Goal: Task Accomplishment & Management: Use online tool/utility

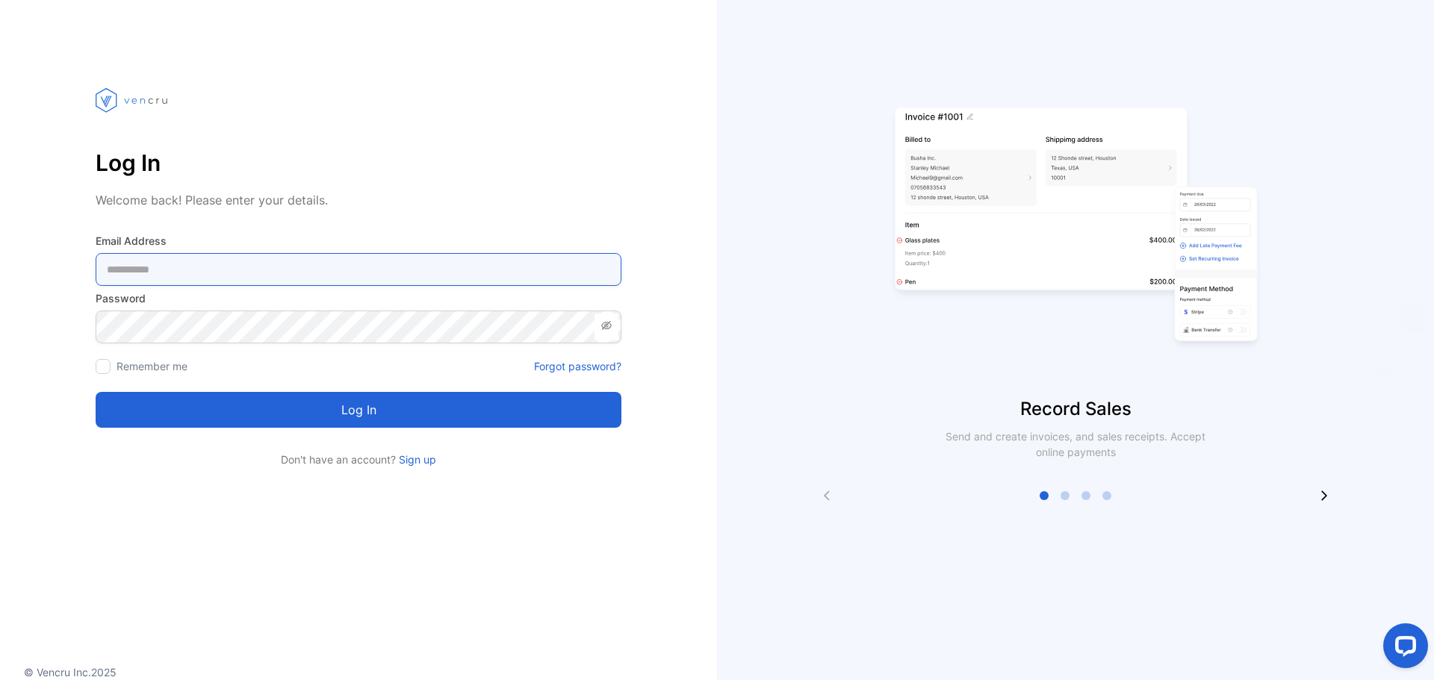
type Address-inputemail "**********"
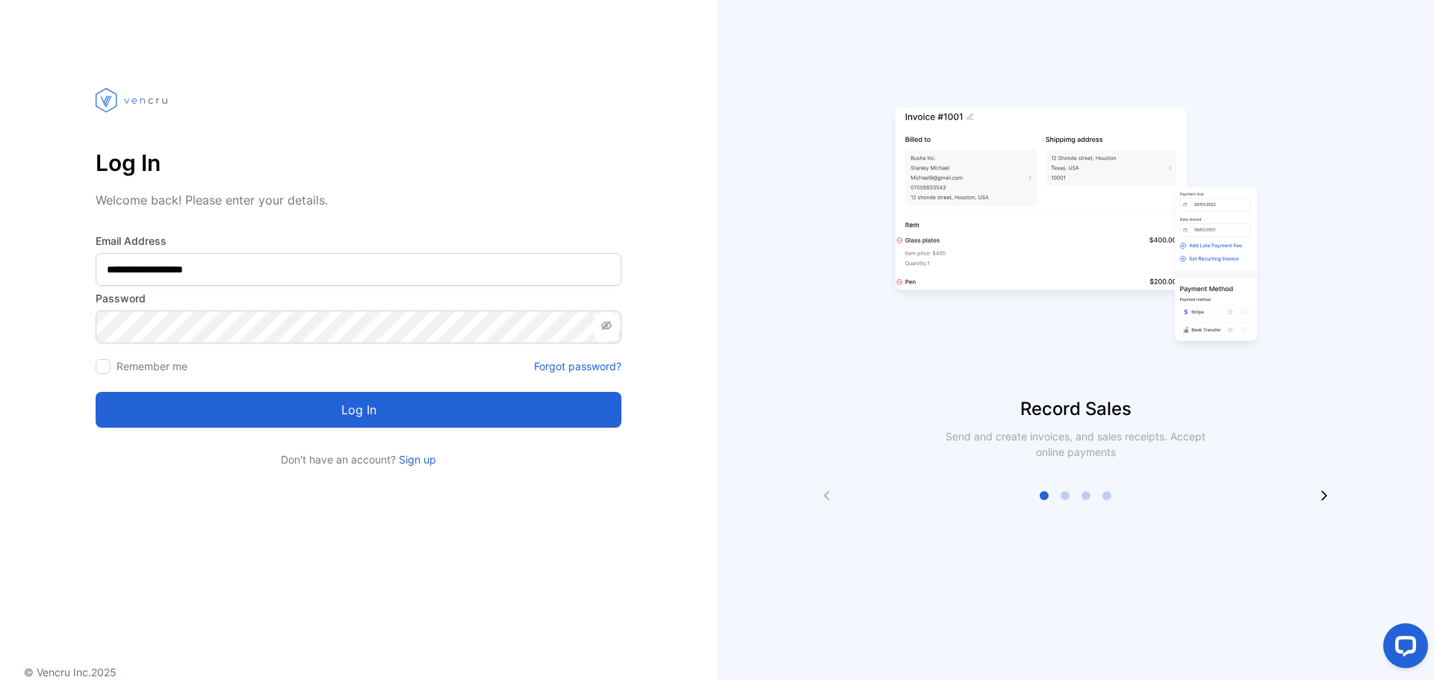
click at [602, 327] on icon at bounding box center [606, 326] width 12 height 12
click at [400, 407] on button "Log in" at bounding box center [359, 410] width 526 height 36
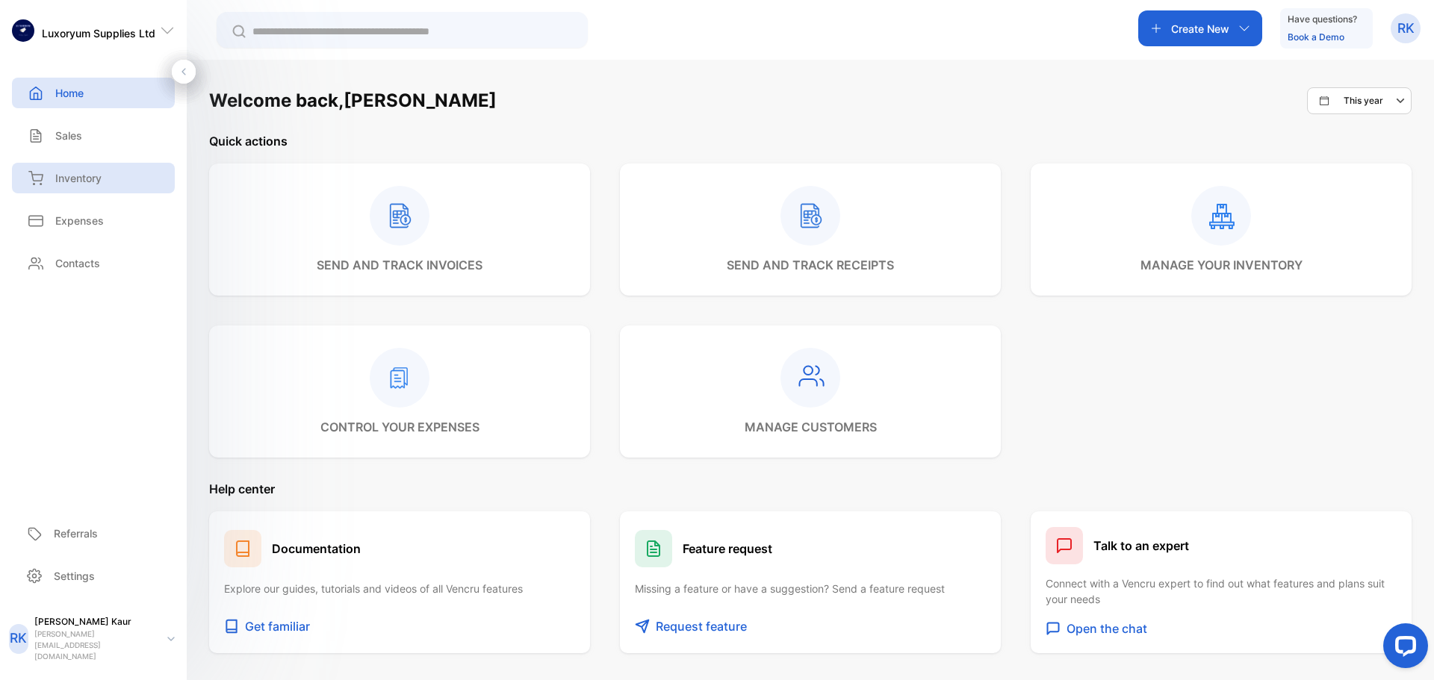
click at [123, 173] on div "Inventory" at bounding box center [93, 178] width 163 height 31
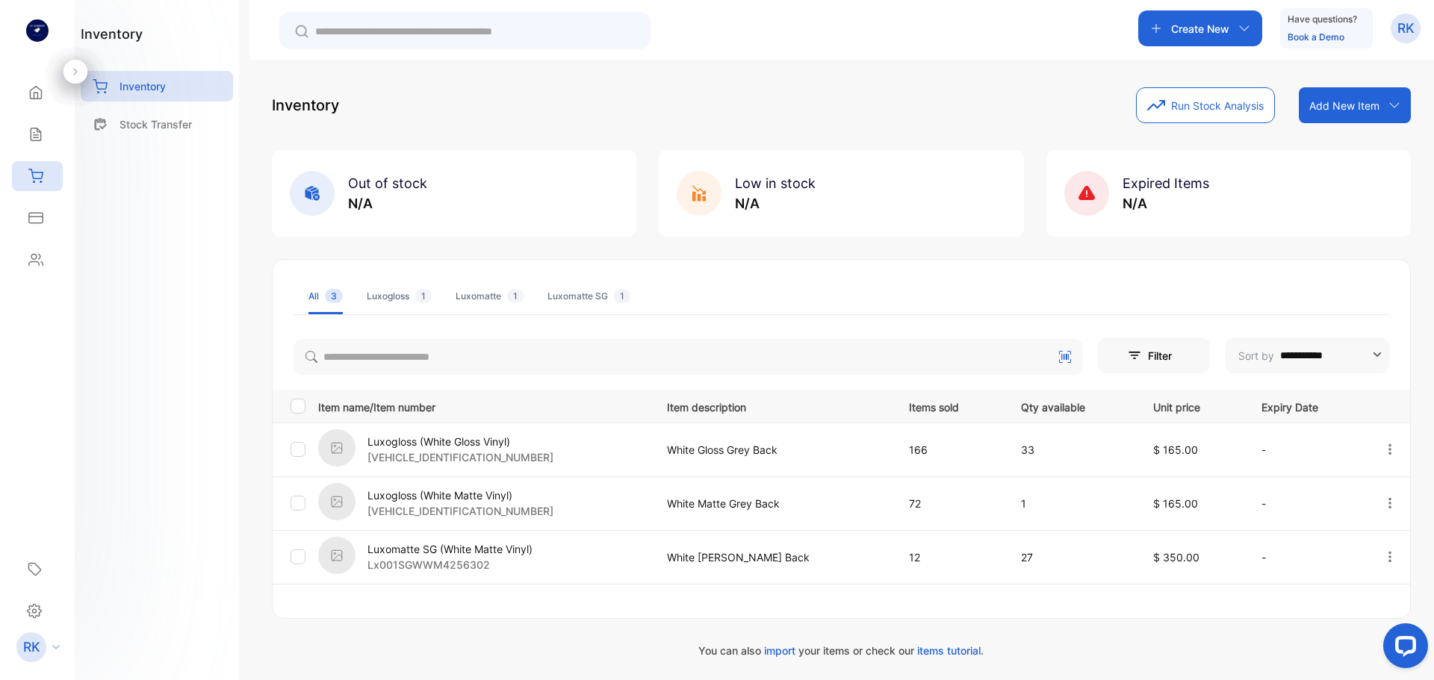
scroll to position [2, 0]
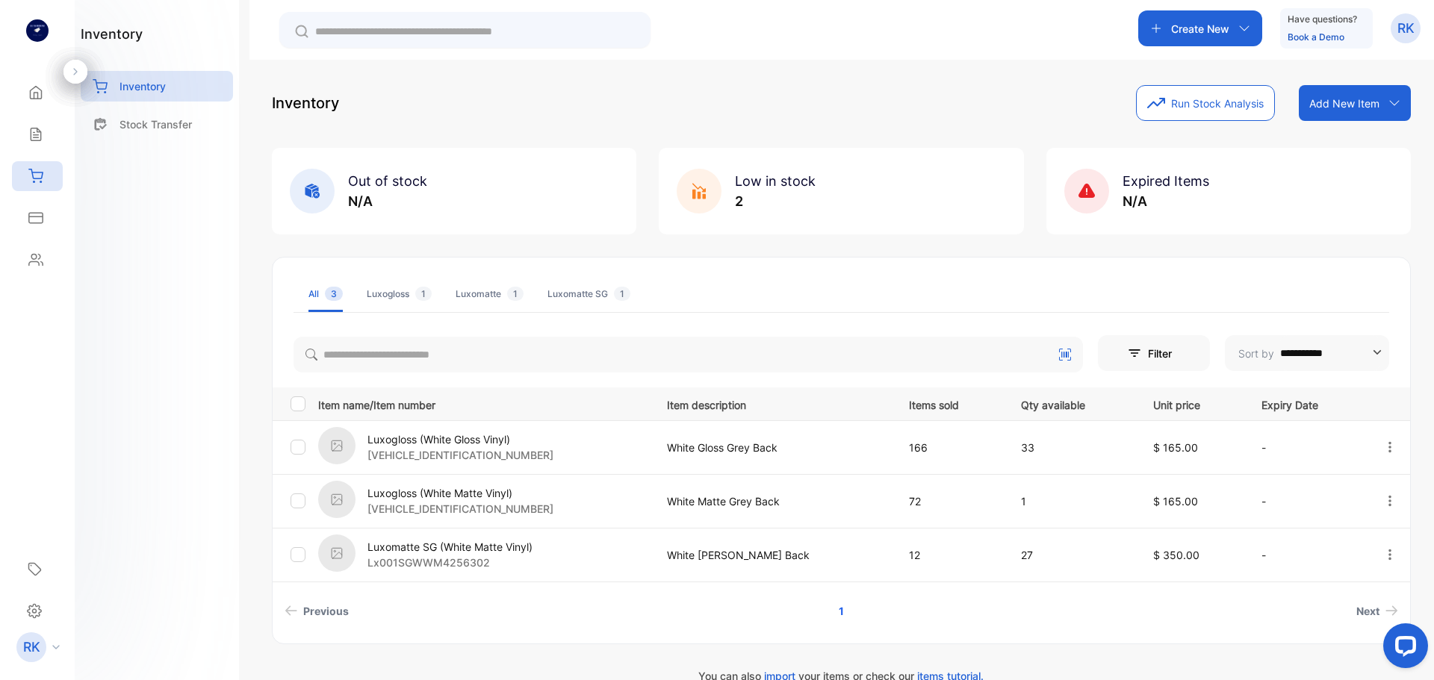
click at [423, 291] on span "1" at bounding box center [423, 294] width 16 height 14
